Goal: Task Accomplishment & Management: Use online tool/utility

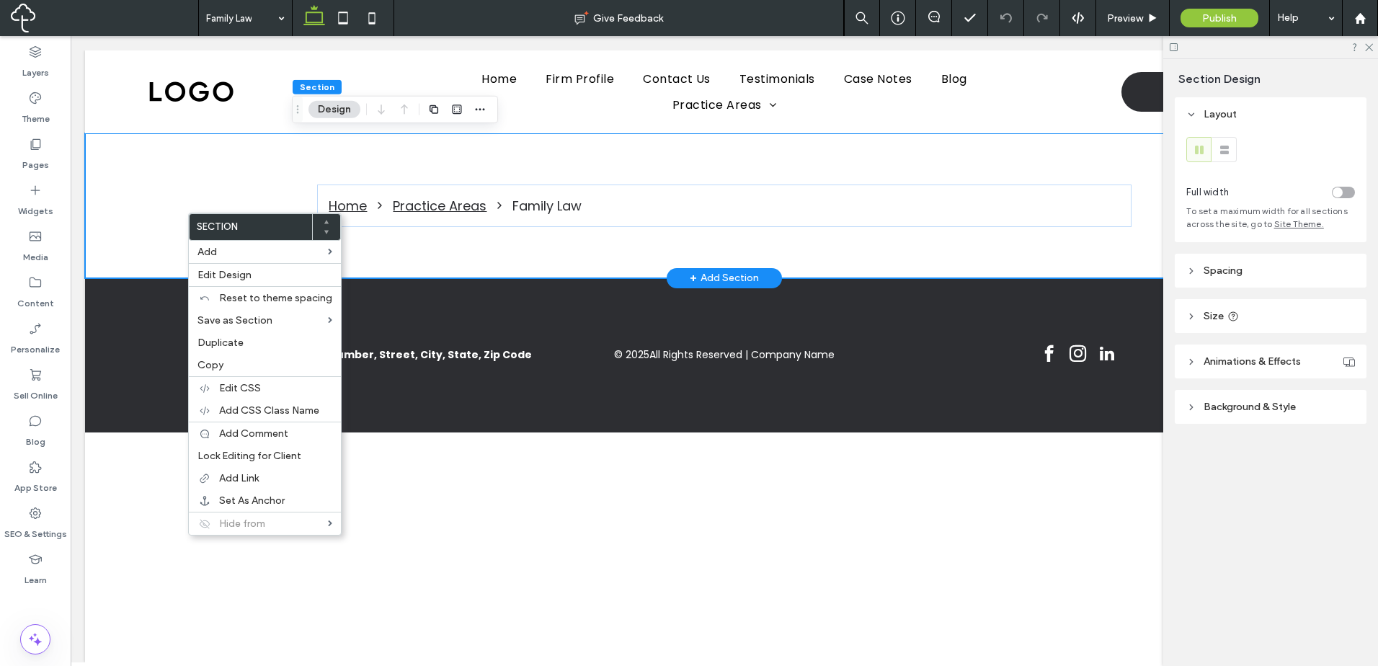
click at [390, 246] on div "Home Practice Areas Family Law" at bounding box center [724, 205] width 865 height 145
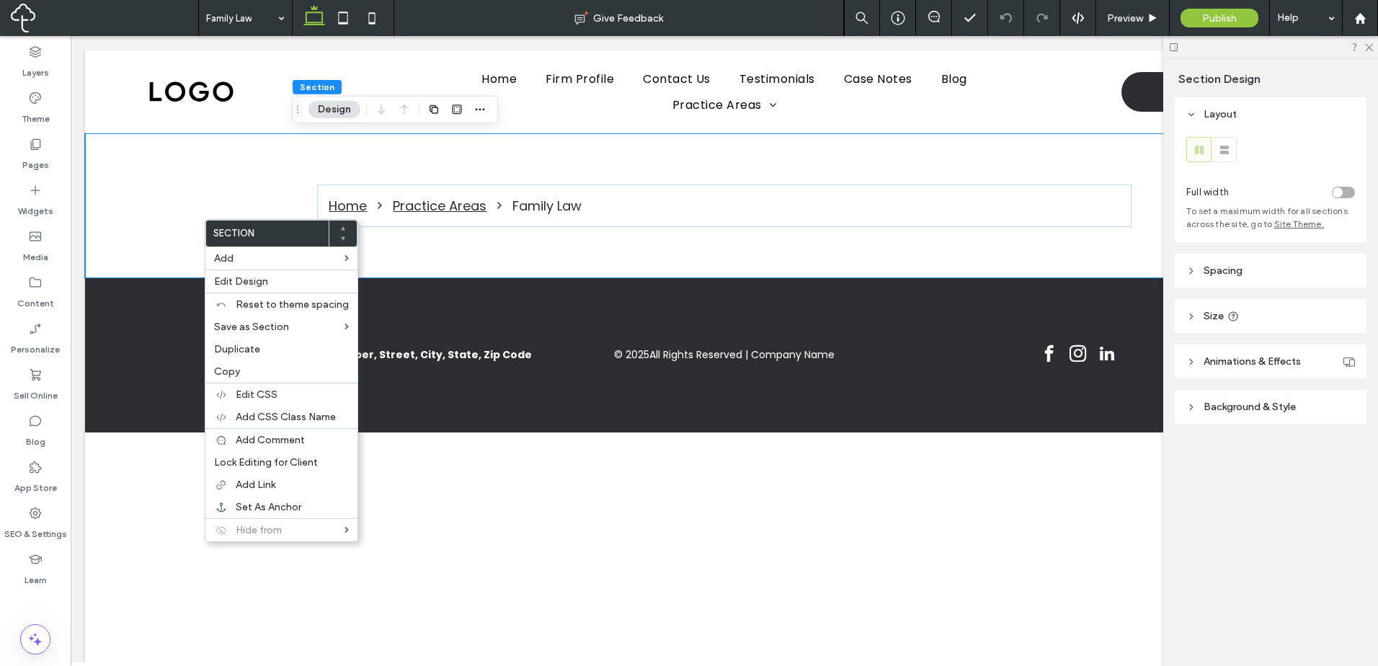
click at [1252, 280] on header "Spacing" at bounding box center [1271, 271] width 192 height 34
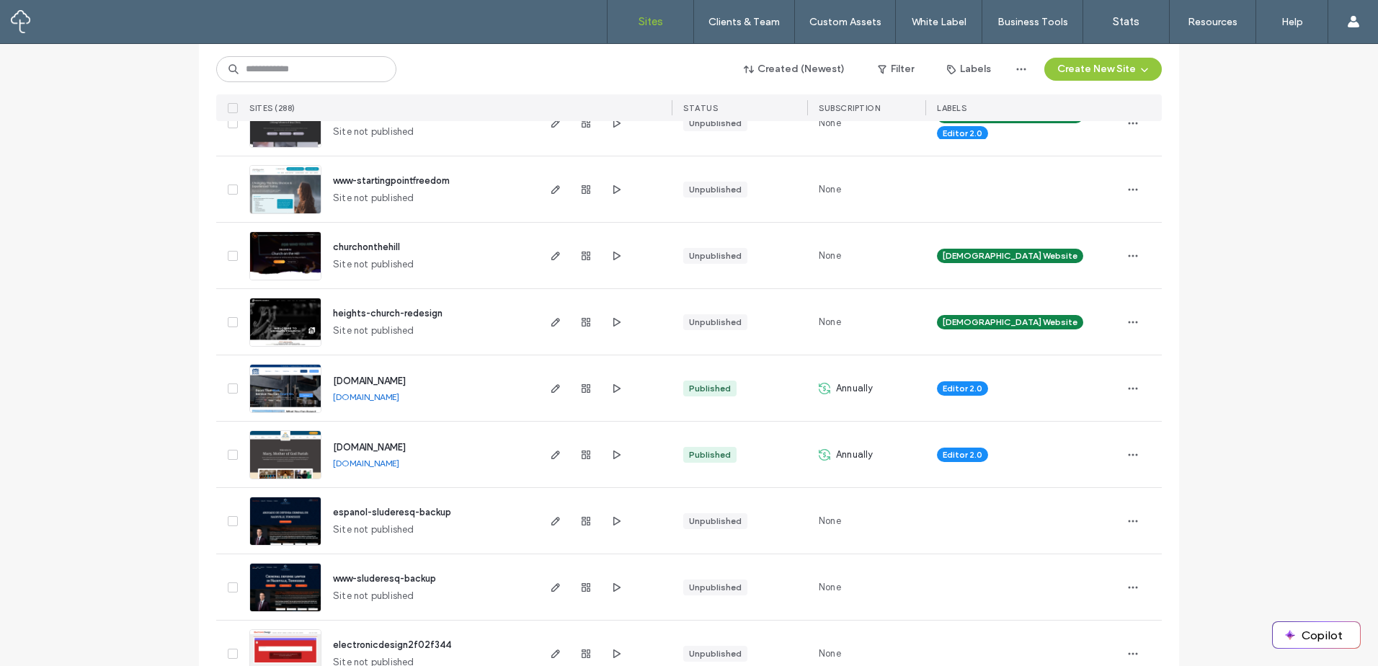
scroll to position [1081, 0]
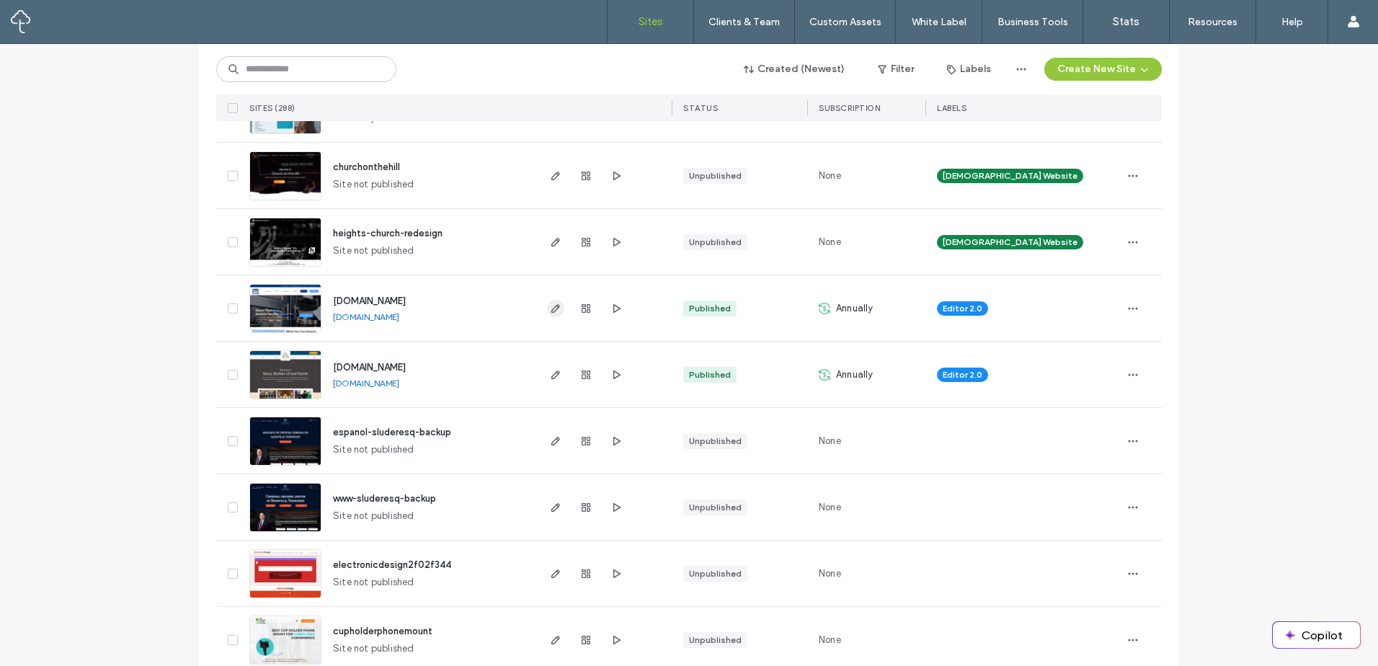
click at [550, 309] on icon "button" at bounding box center [556, 309] width 12 height 12
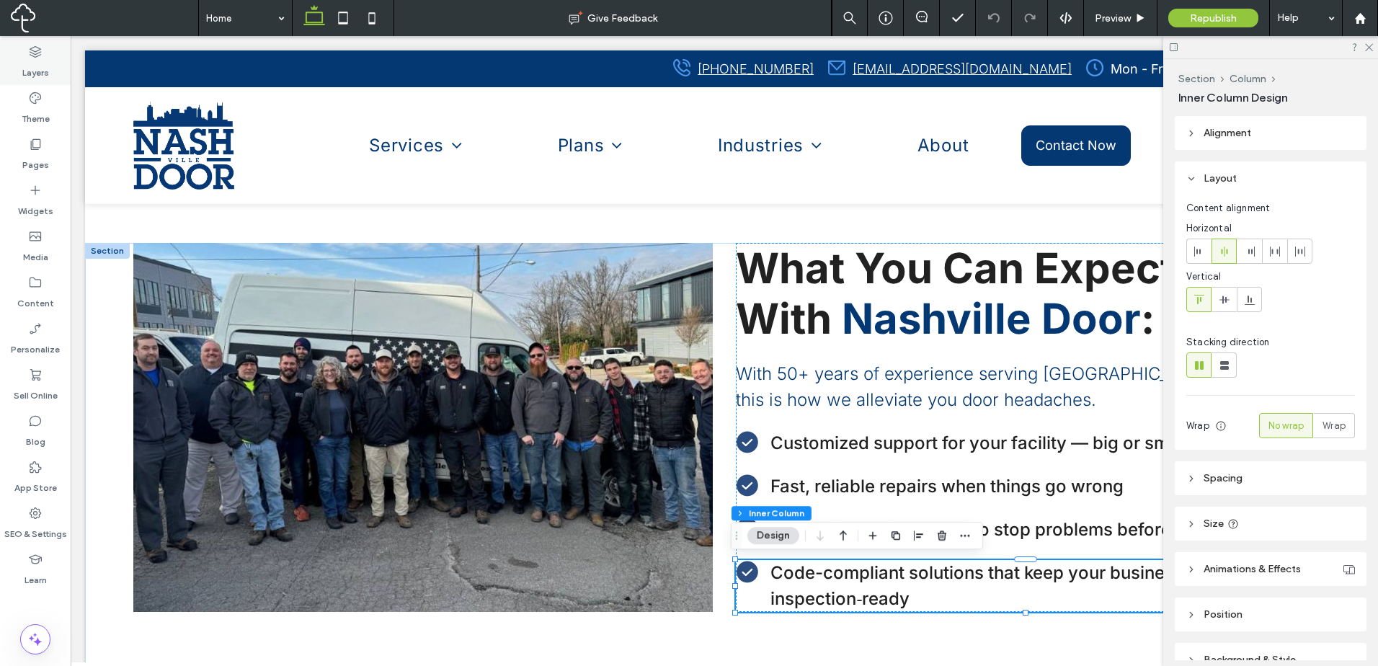
click at [40, 60] on label "Layers" at bounding box center [35, 69] width 27 height 20
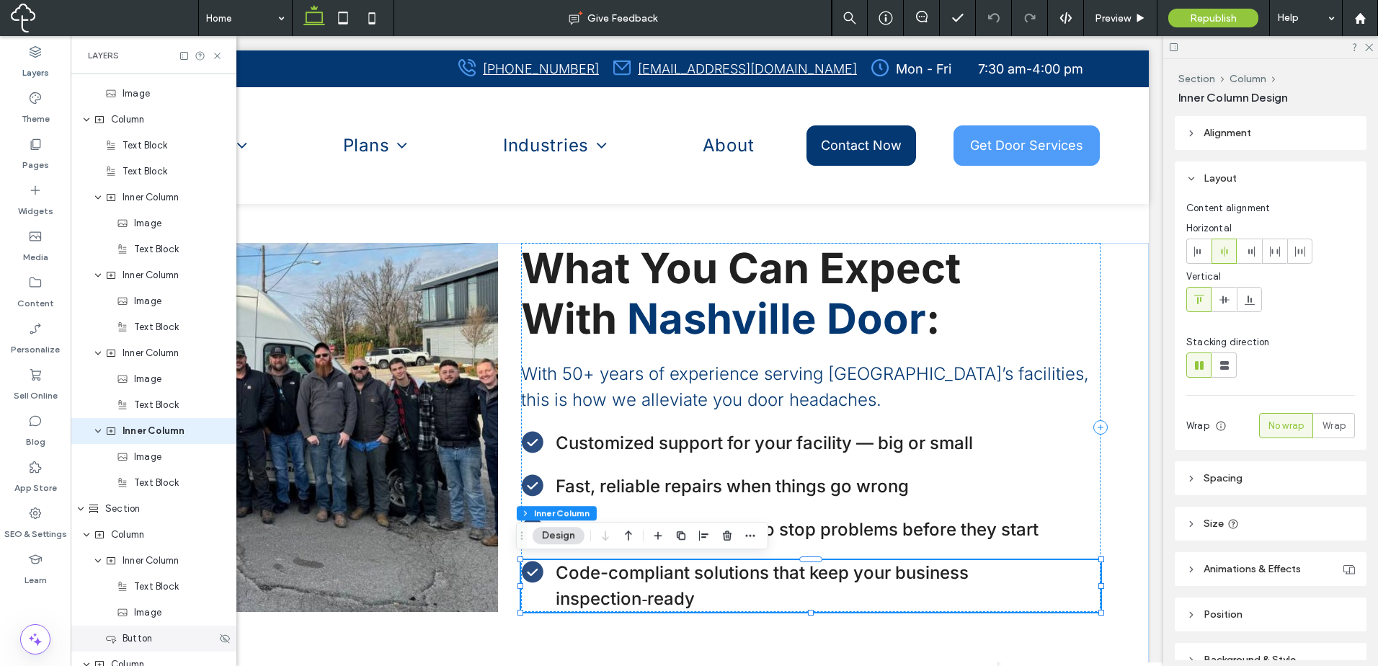
scroll to position [1067, 0]
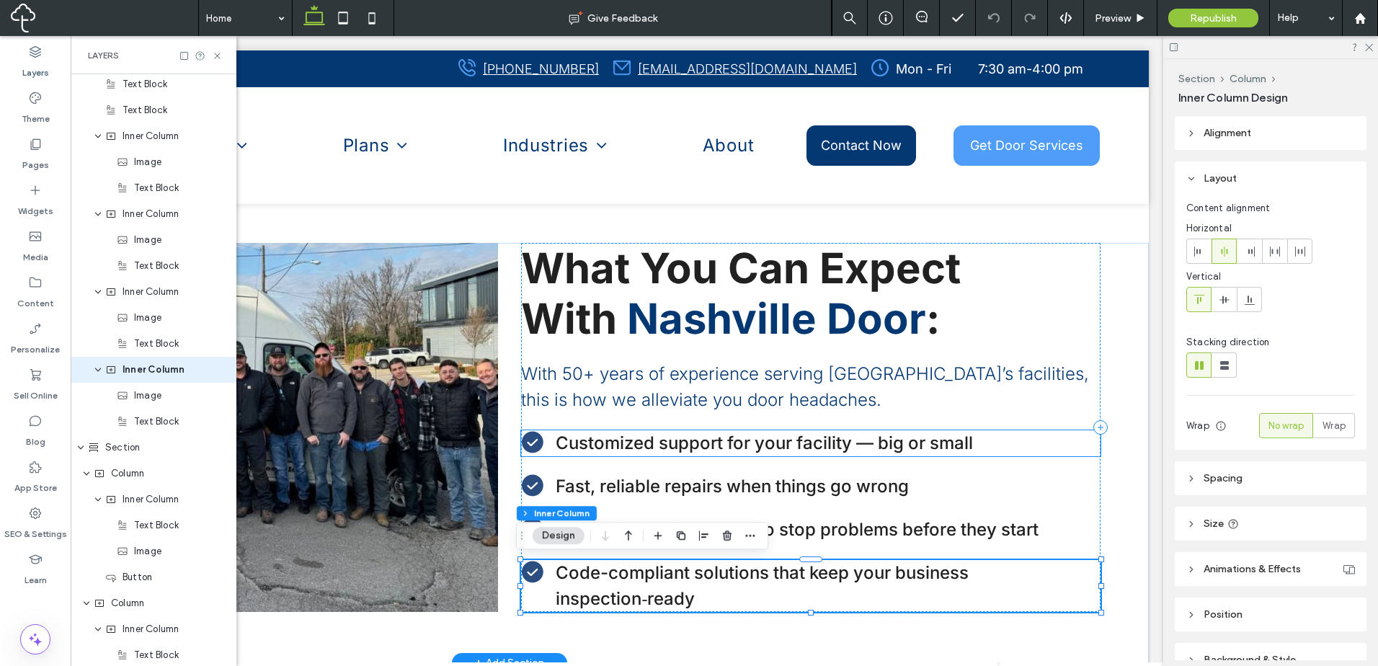
click at [1008, 438] on p "Customized support for your facility — big or small" at bounding box center [828, 443] width 545 height 26
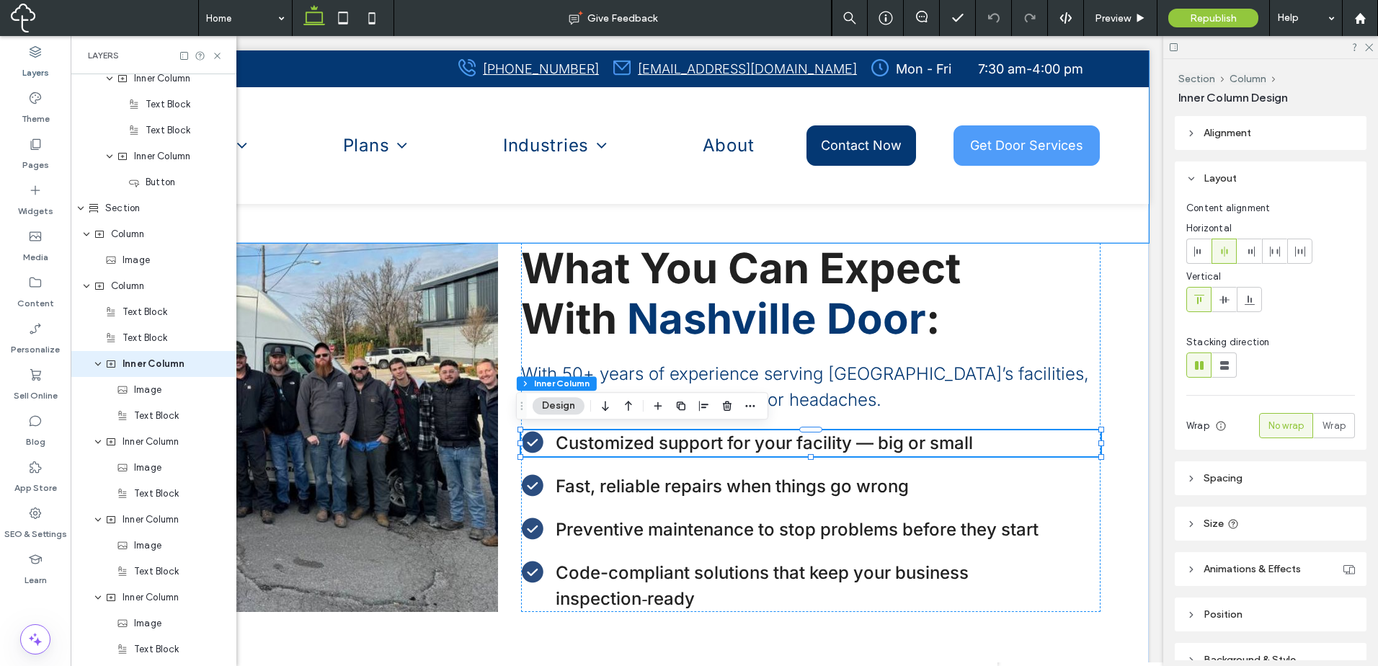
scroll to position [833, 0]
click at [215, 54] on icon at bounding box center [217, 55] width 11 height 11
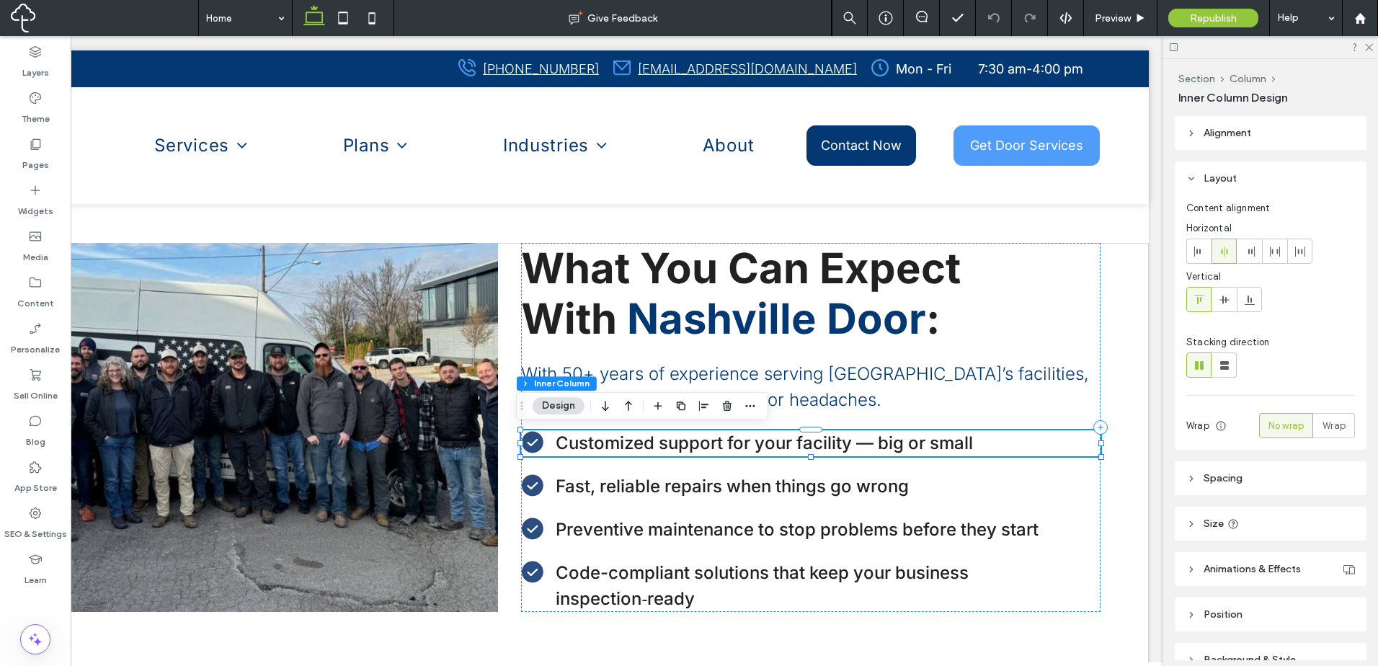
scroll to position [0, 215]
click at [700, 463] on div "What You Can Expect With Nashville Door : With 50+ years of experience serving …" at bounding box center [810, 427] width 579 height 369
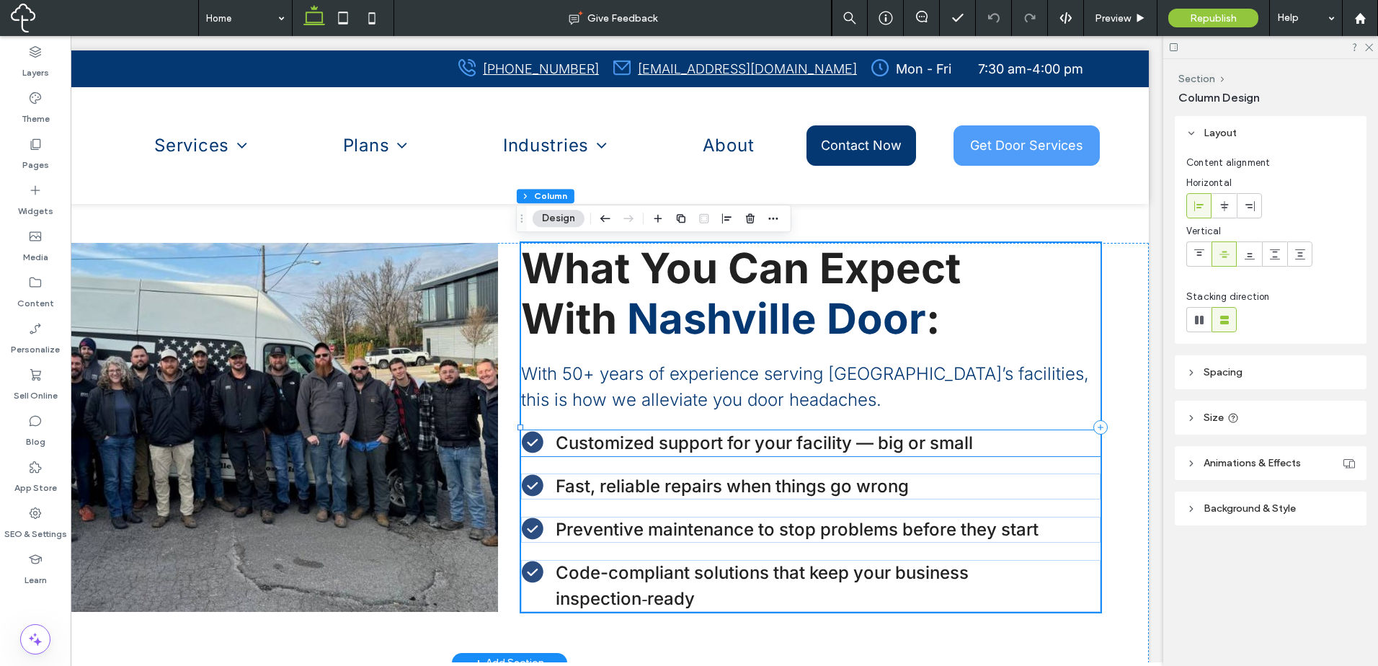
click at [770, 443] on span "Customized support for your facility — big or small" at bounding box center [764, 442] width 417 height 21
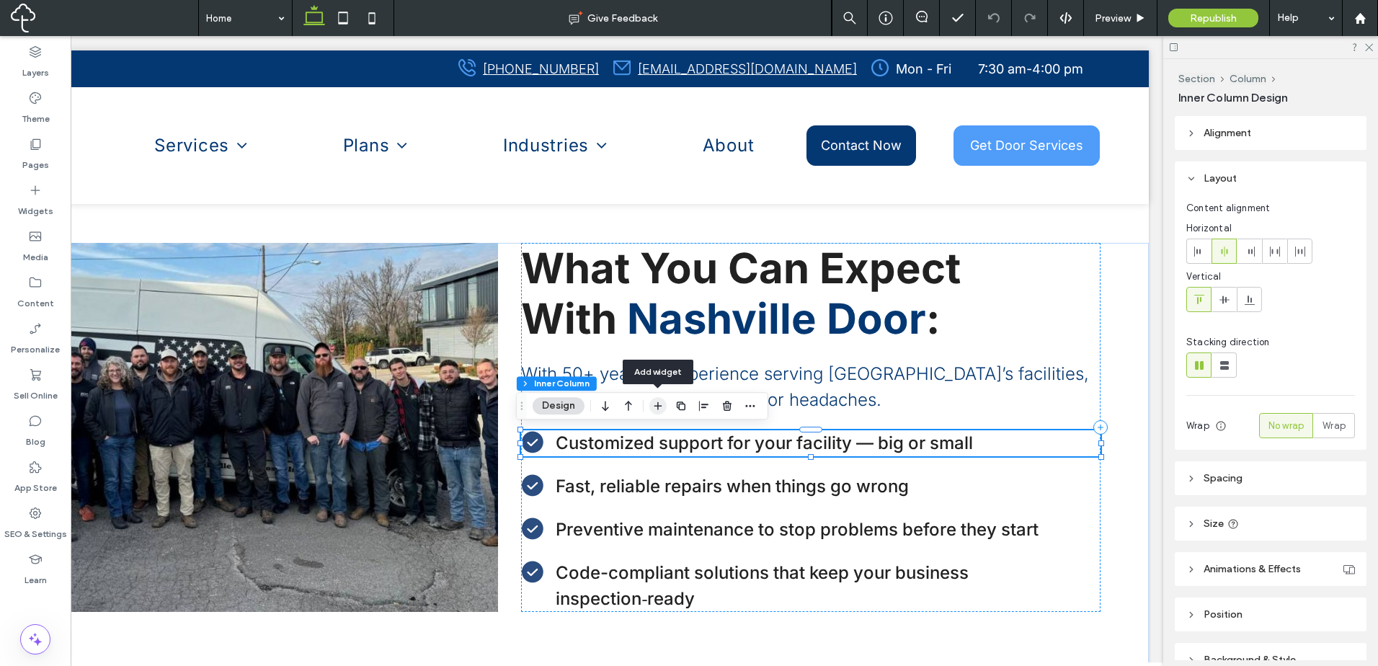
click at [654, 404] on icon "button" at bounding box center [658, 406] width 12 height 12
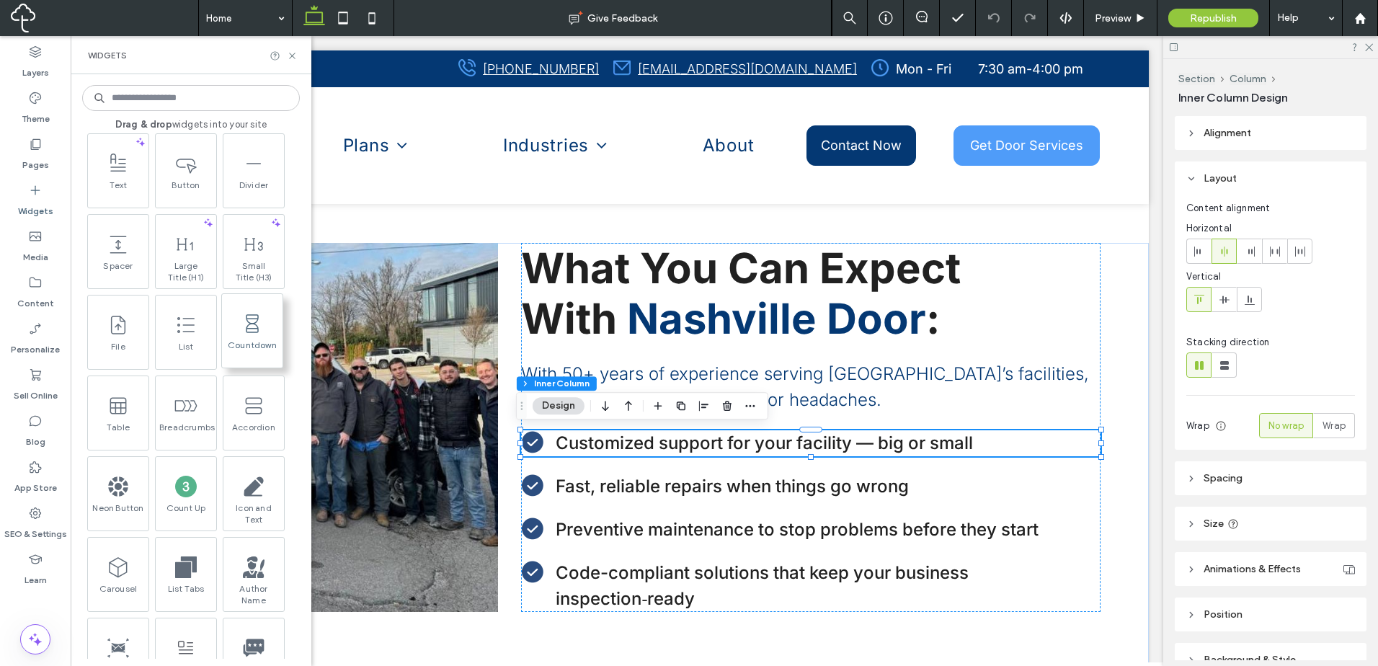
scroll to position [841, 0]
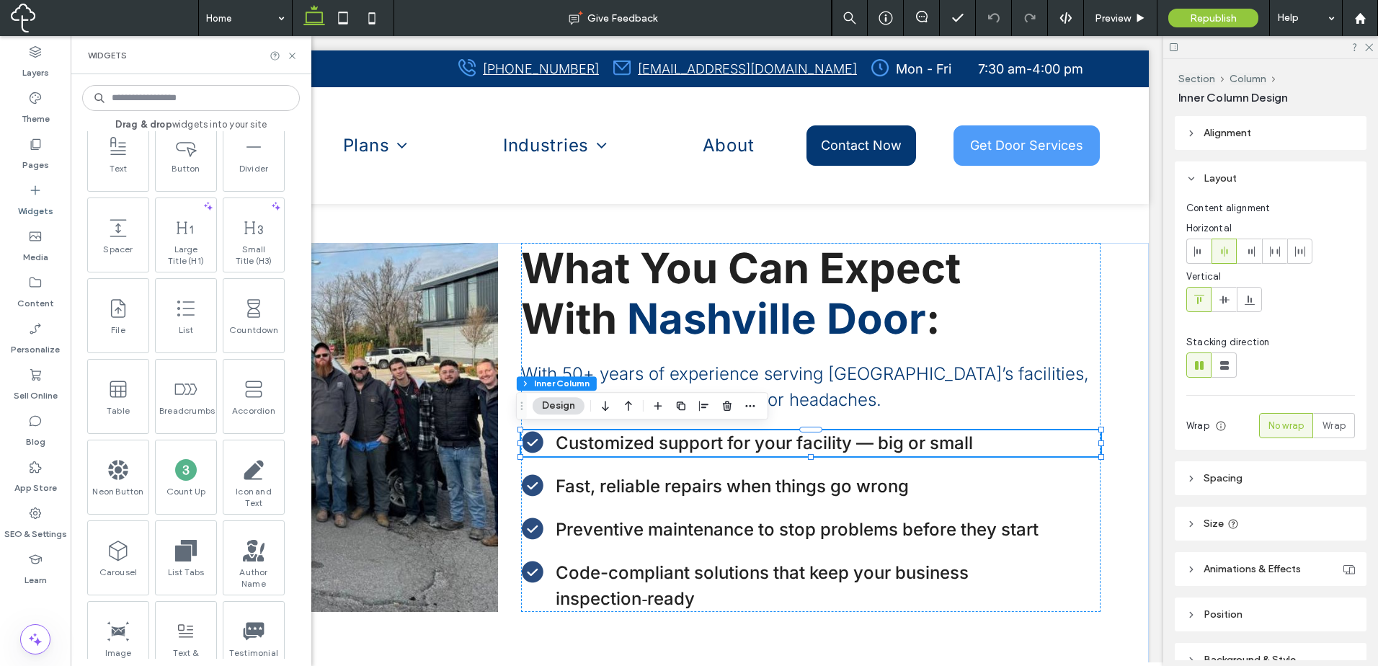
click at [176, 88] on input at bounding box center [191, 98] width 218 height 26
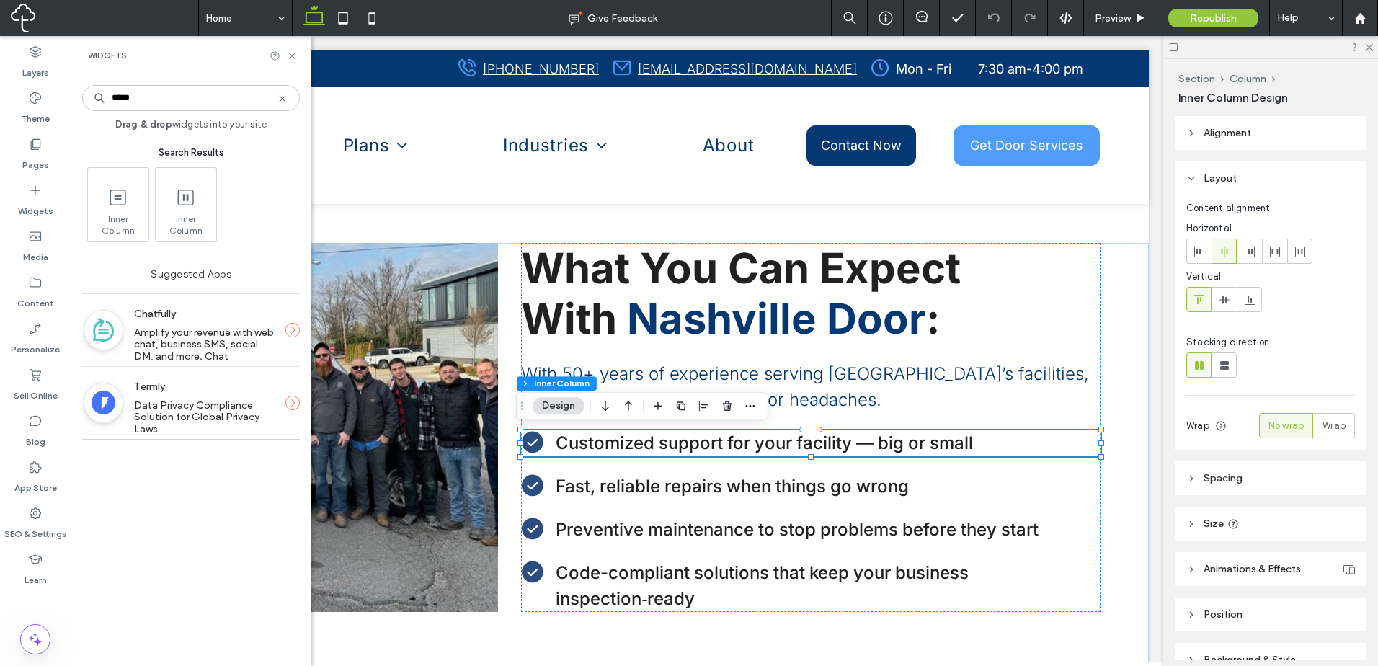
scroll to position [0, 0]
type input "*****"
click at [295, 53] on use at bounding box center [292, 56] width 6 height 6
